Goal: Information Seeking & Learning: Learn about a topic

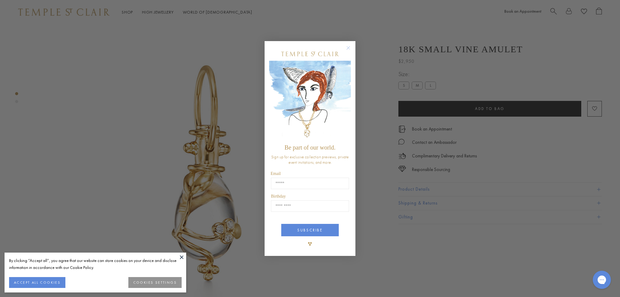
click at [348, 48] on circle "Close dialog" at bounding box center [348, 47] width 7 height 7
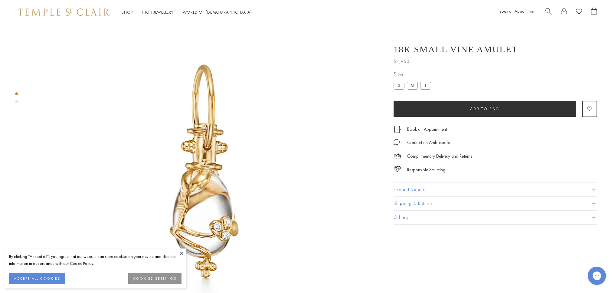
click at [547, 10] on span "Search" at bounding box center [549, 11] width 6 height 6
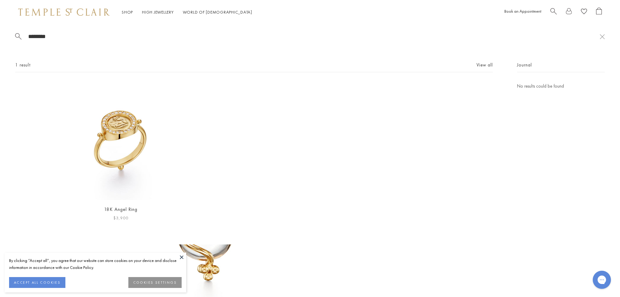
type input "********"
click at [128, 212] on link "18K Angel Ring" at bounding box center [120, 209] width 33 height 6
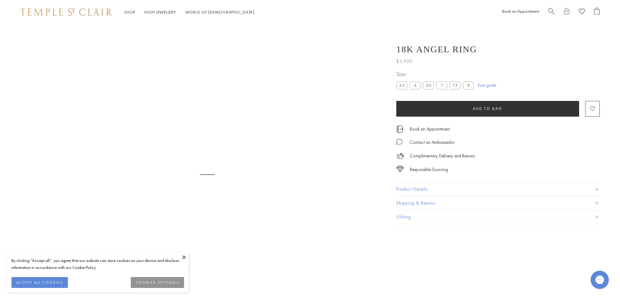
scroll to position [24, 0]
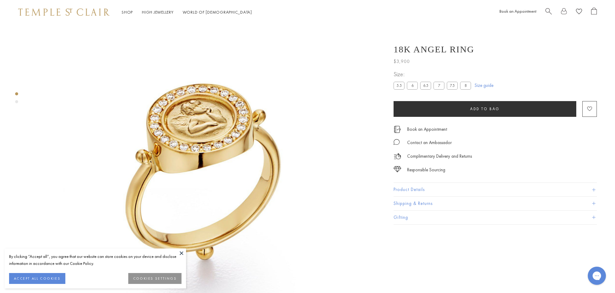
click at [398, 190] on button "Product Details" at bounding box center [495, 190] width 203 height 14
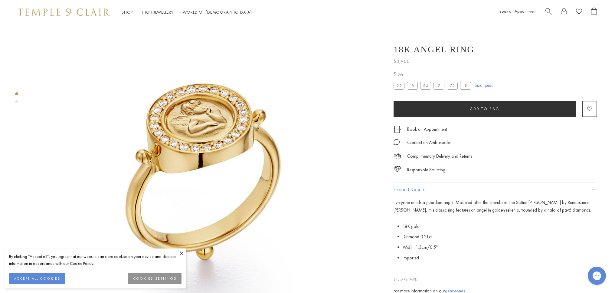
drag, startPoint x: 547, startPoint y: 9, endPoint x: 544, endPoint y: 10, distance: 3.1
click at [547, 9] on span "Search" at bounding box center [549, 11] width 6 height 6
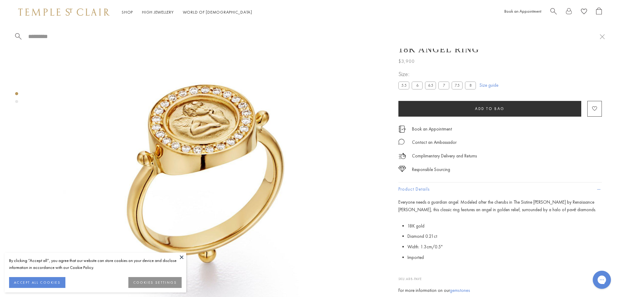
click at [40, 39] on input "search" at bounding box center [314, 36] width 572 height 7
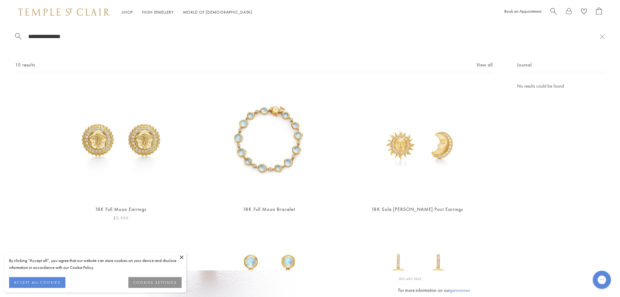
type input "**********"
click at [126, 147] on img at bounding box center [121, 142] width 118 height 118
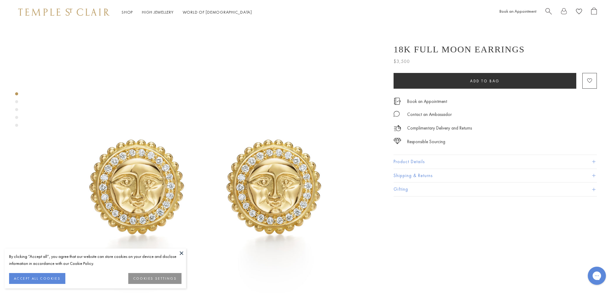
scroll to position [10, 0]
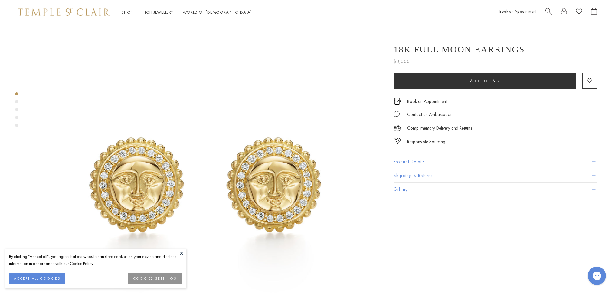
click at [399, 161] on button "Product Details" at bounding box center [495, 162] width 203 height 14
